Goal: Task Accomplishment & Management: Manage account settings

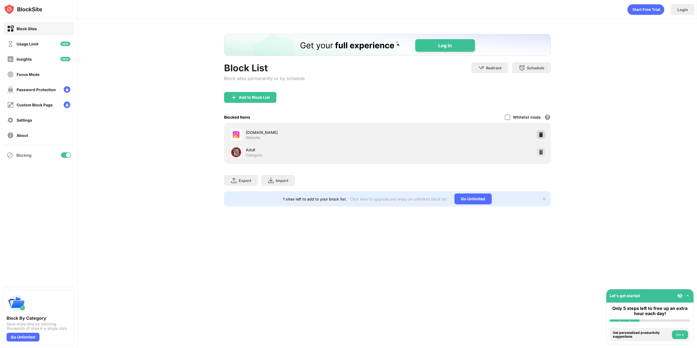
click at [543, 134] on img at bounding box center [540, 134] width 5 height 5
